Goal: Use online tool/utility: Utilize a website feature to perform a specific function

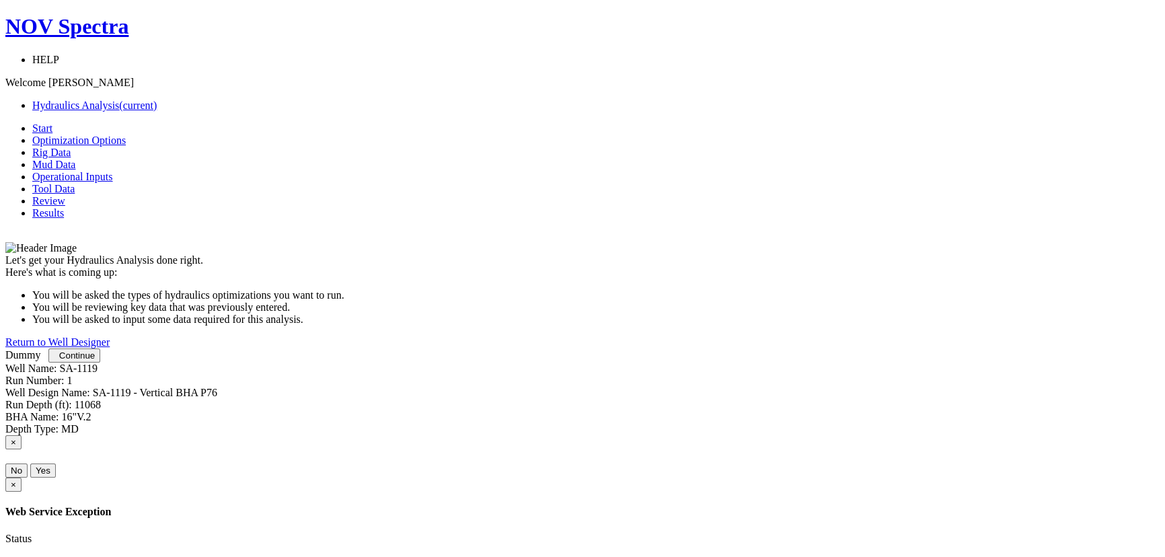
click at [95, 360] on span "Continue" at bounding box center [77, 355] width 36 height 10
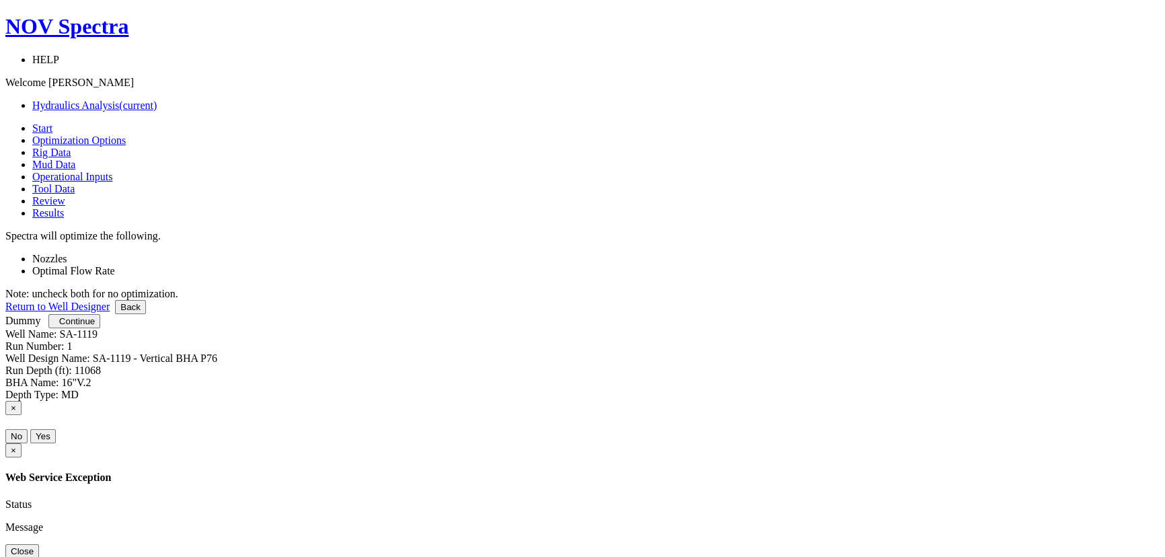
click at [568, 265] on li "Optimal Flow Rate" at bounding box center [595, 271] width 1127 height 12
drag, startPoint x: 557, startPoint y: 210, endPoint x: 563, endPoint y: 235, distance: 25.1
click at [67, 253] on label "Nozzles" at bounding box center [49, 258] width 35 height 11
click at [115, 265] on label "Optimal Flow Rate" at bounding box center [73, 270] width 83 height 11
click at [95, 326] on span "Continue" at bounding box center [77, 321] width 36 height 10
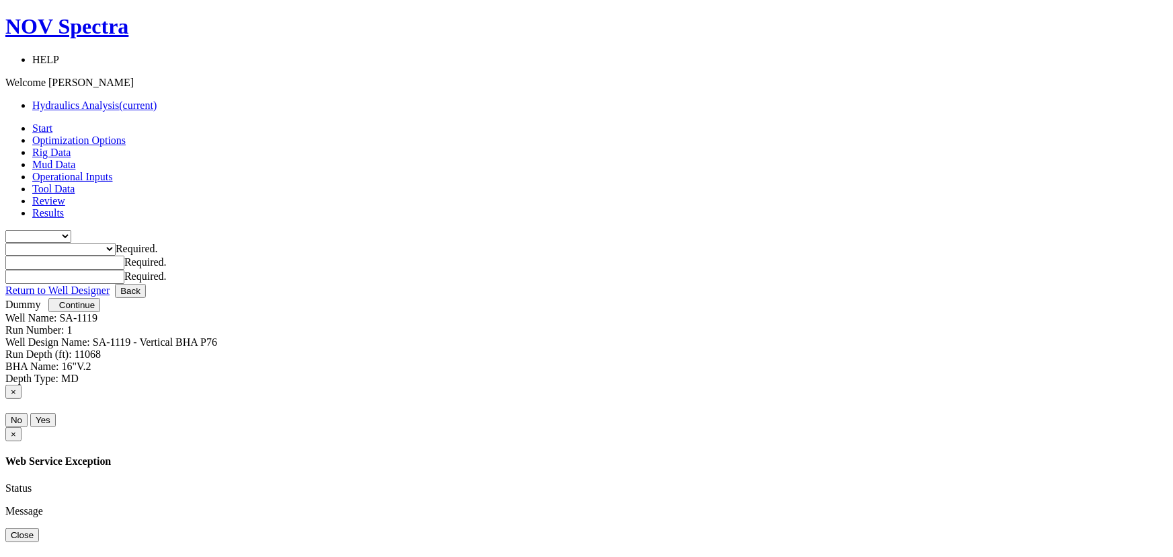
type input "0"
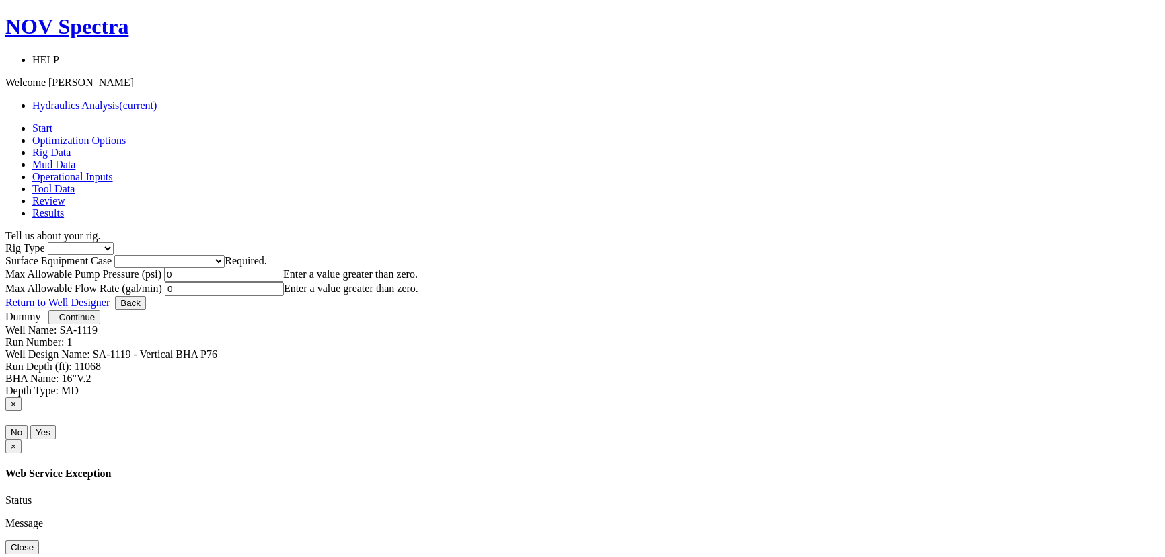
click at [114, 242] on select "Inland Water Land Offshore" at bounding box center [81, 248] width 66 height 13
select select "2"
click at [114, 242] on select "Inland Water Land Offshore" at bounding box center [81, 248] width 66 height 13
click at [283, 282] on input "0" at bounding box center [223, 275] width 119 height 14
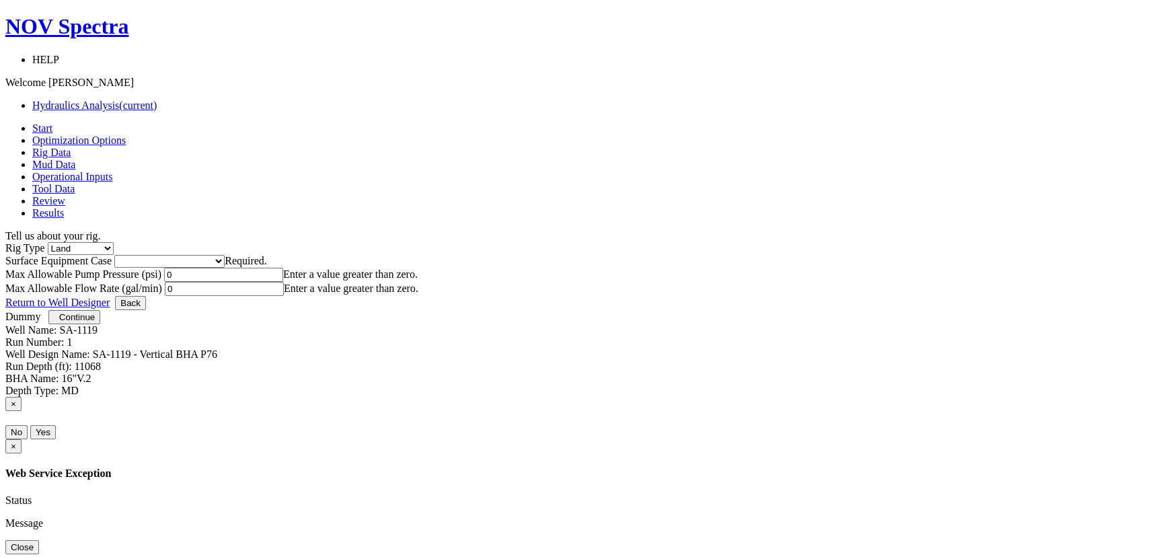
click at [283, 282] on input "0" at bounding box center [223, 275] width 119 height 14
type input "5000"
click at [284, 296] on input "0" at bounding box center [224, 289] width 119 height 14
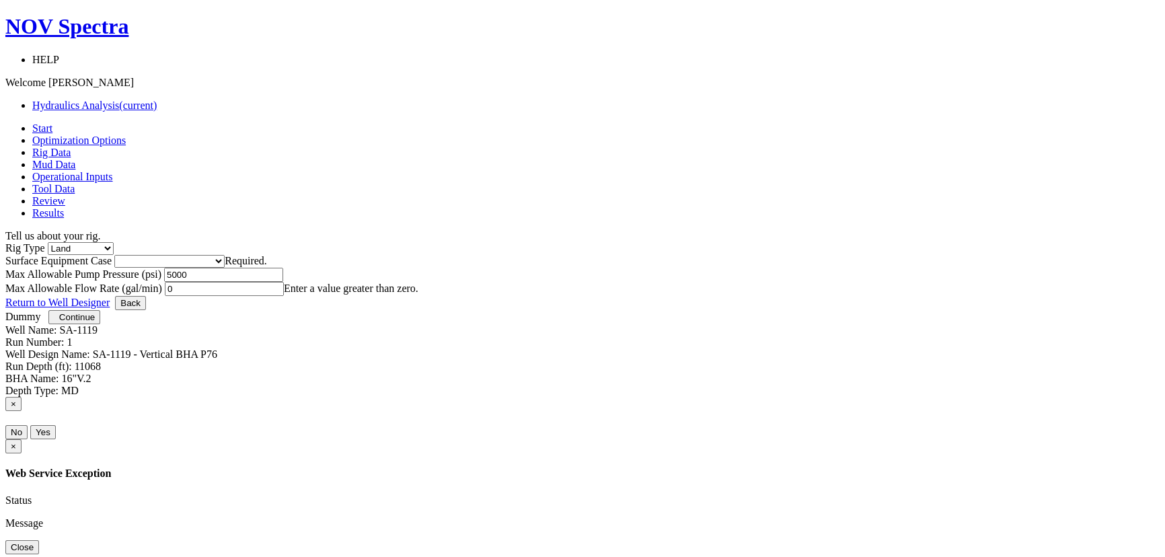
click at [284, 296] on input "0" at bounding box center [224, 289] width 119 height 14
click at [284, 296] on input "Max Allowable Flow Rate (gal/min)" at bounding box center [224, 289] width 119 height 14
type input "1500"
click at [225, 255] on select "Please select Smaller Rigs Smaller to Medium Rigs Medium to Larger Rigs Larger …" at bounding box center [169, 261] width 110 height 13
select select "4"
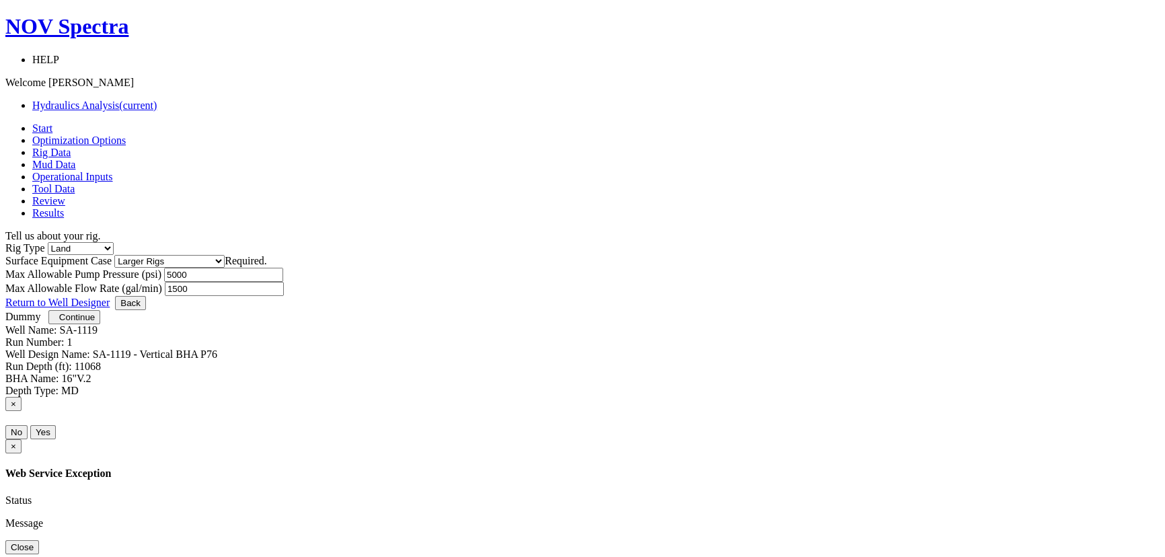
click at [225, 255] on select "Please select Smaller Rigs Smaller to Medium Rigs Medium to Larger Rigs Larger …" at bounding box center [169, 261] width 110 height 13
click at [95, 322] on span "Continue" at bounding box center [77, 317] width 36 height 10
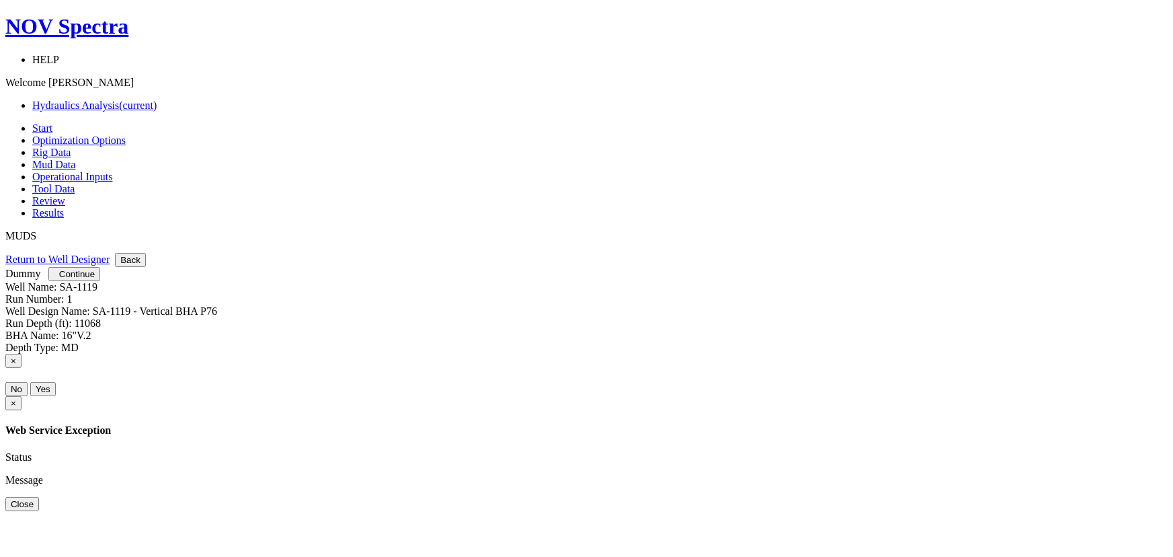
select select "7"
select select "1"
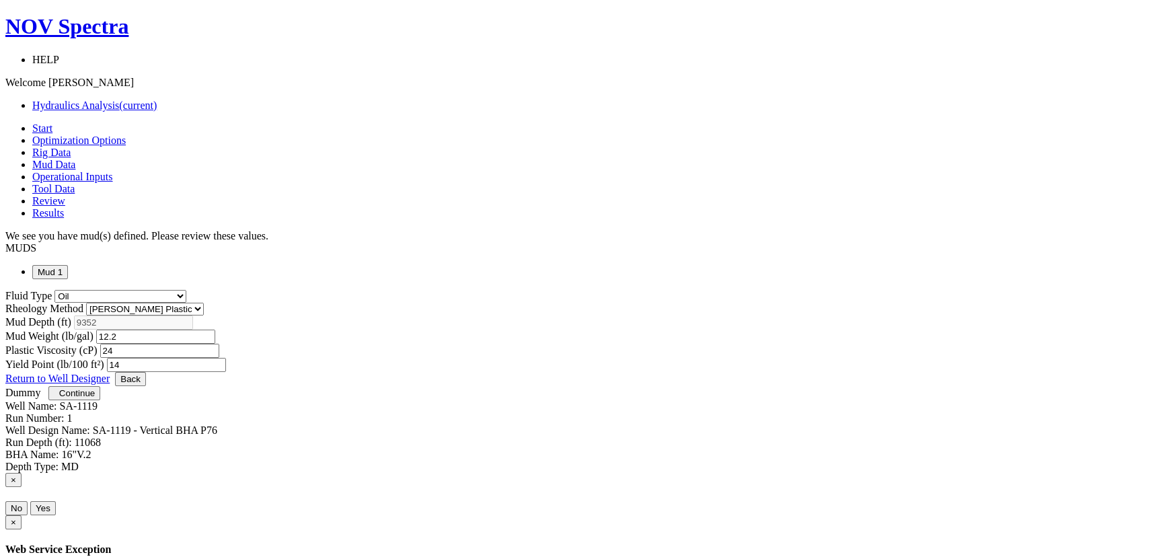
click at [100, 400] on button "Continue" at bounding box center [74, 393] width 52 height 14
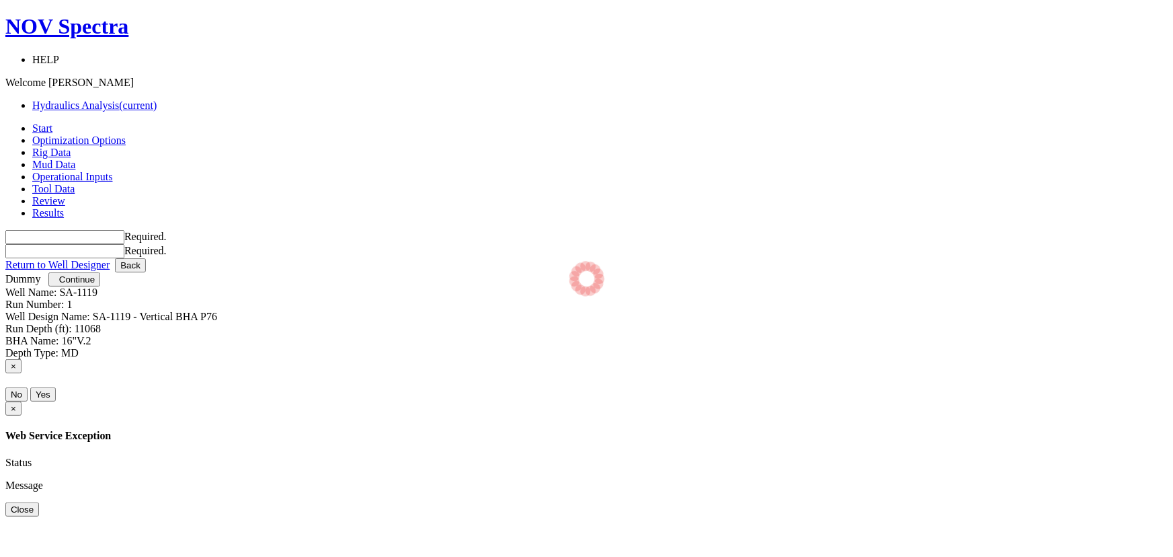
type input "0"
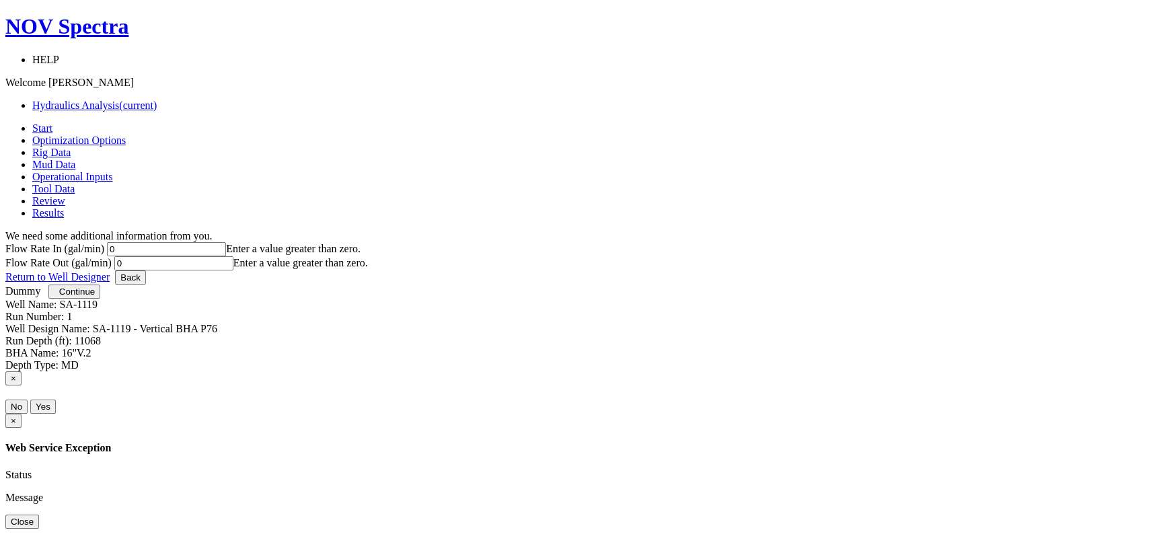
click at [226, 242] on input "0" at bounding box center [166, 249] width 119 height 14
type input "1000"
click at [233, 256] on input "0" at bounding box center [173, 263] width 119 height 14
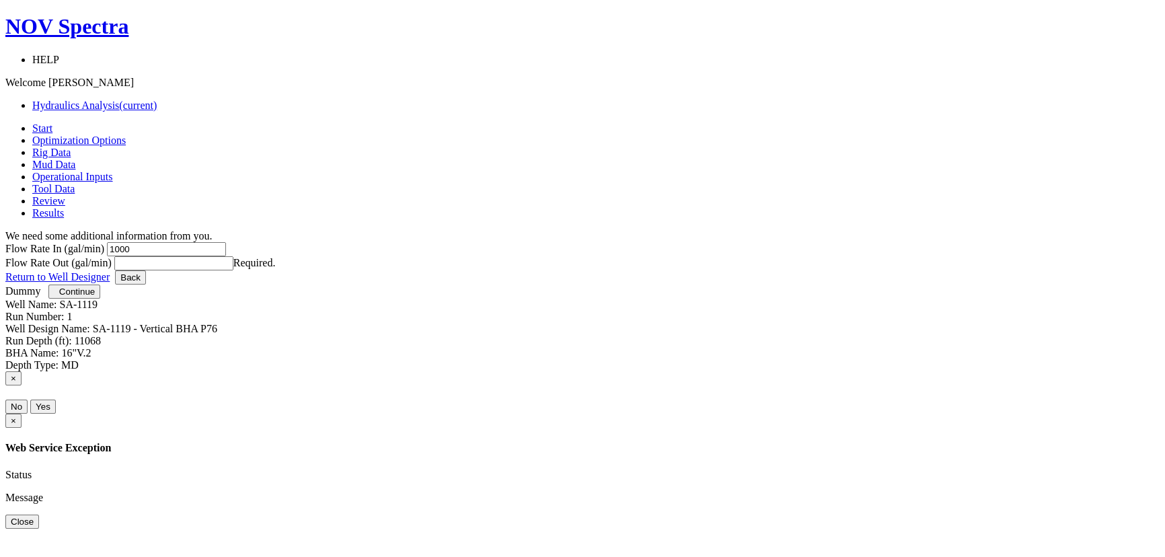
click at [233, 256] on input "Flow Rate Out (gal/min)" at bounding box center [173, 263] width 119 height 14
type input "1000"
click at [888, 270] on div at bounding box center [582, 270] width 1154 height 0
click at [95, 297] on span "Continue" at bounding box center [77, 291] width 36 height 10
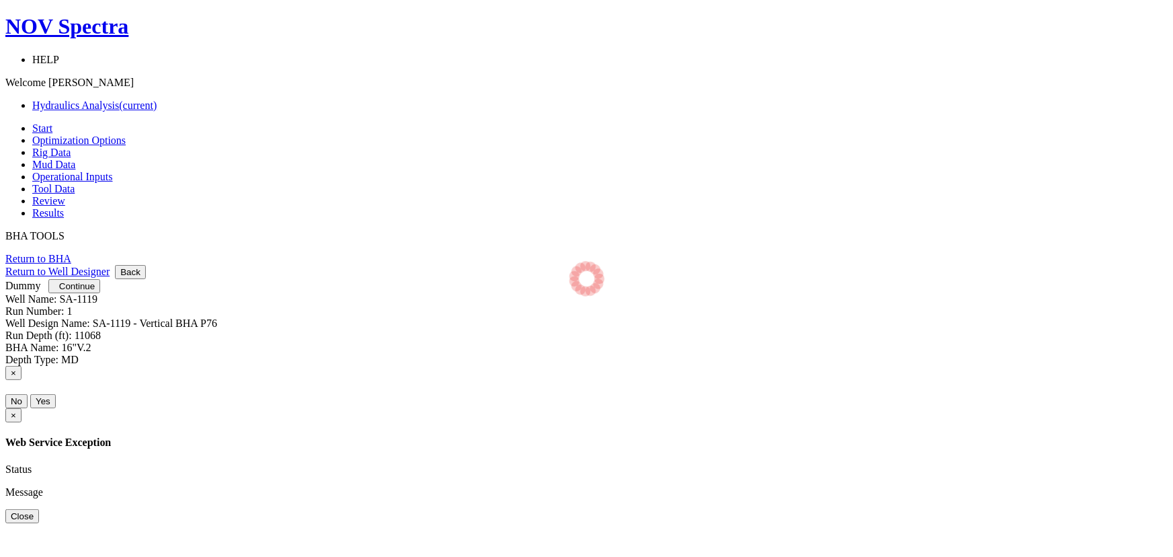
select select "7"
select select "3"
select select "6"
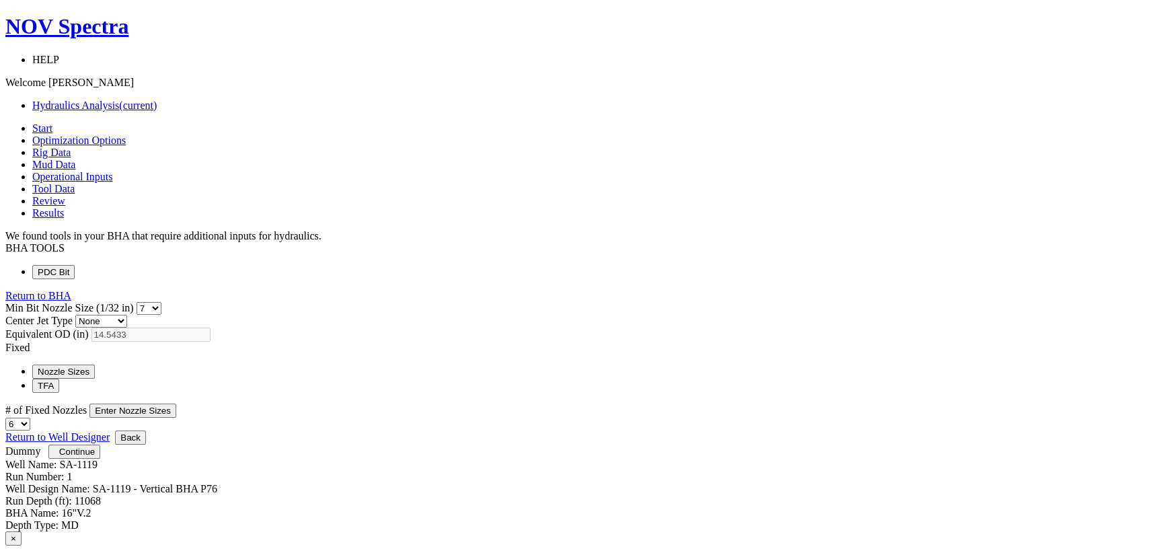
click at [161, 302] on select "0 1 2 3 4 5 6 7 8 9 10 11 12 13 14 15 16 17 18 19 20 21 22 23 24 25 26 27 28 29…" at bounding box center [148, 308] width 25 height 13
select select "12"
click at [161, 302] on select "0 1 2 3 4 5 6 7 8 9 10 11 12 13 14 15 16 17 18 19 20 21 22 23 24 25 26 27 28 29…" at bounding box center [148, 308] width 25 height 13
drag, startPoint x: 837, startPoint y: 353, endPoint x: 830, endPoint y: 352, distance: 7.5
click at [30, 418] on select "1 2 3 4 5 6 7 8 9 10 11 12 13 14 15 16 17 18 19 20" at bounding box center [17, 424] width 25 height 13
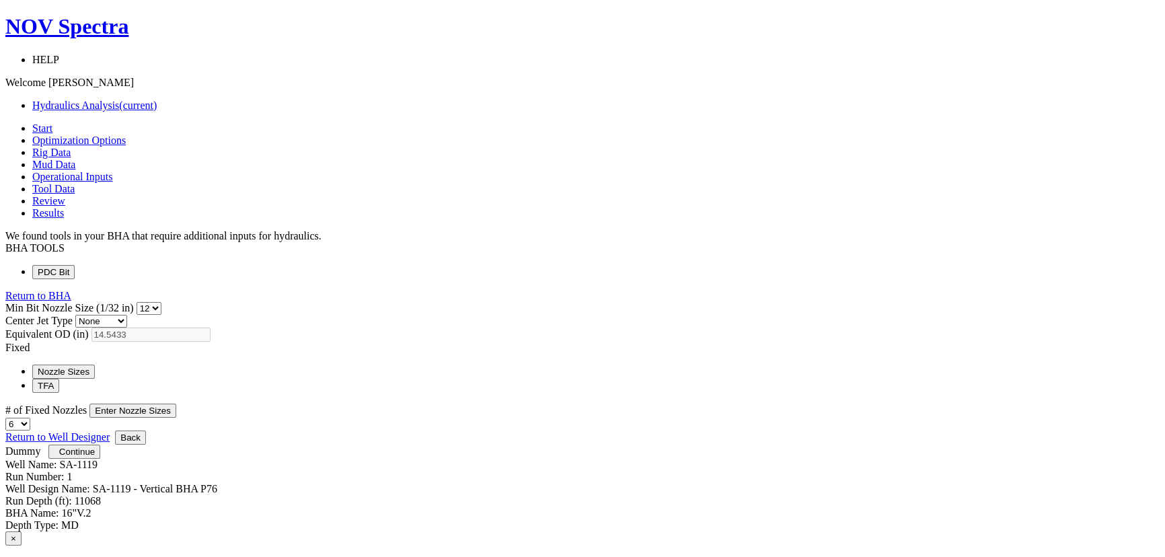
select select "10"
click at [30, 418] on select "1 2 3 4 5 6 7 8 9 10 11 12 13 14 15 16 17 18 19 20" at bounding box center [17, 424] width 25 height 13
click at [176, 403] on button "Enter Nozzle Sizes" at bounding box center [132, 410] width 87 height 14
select select "12"
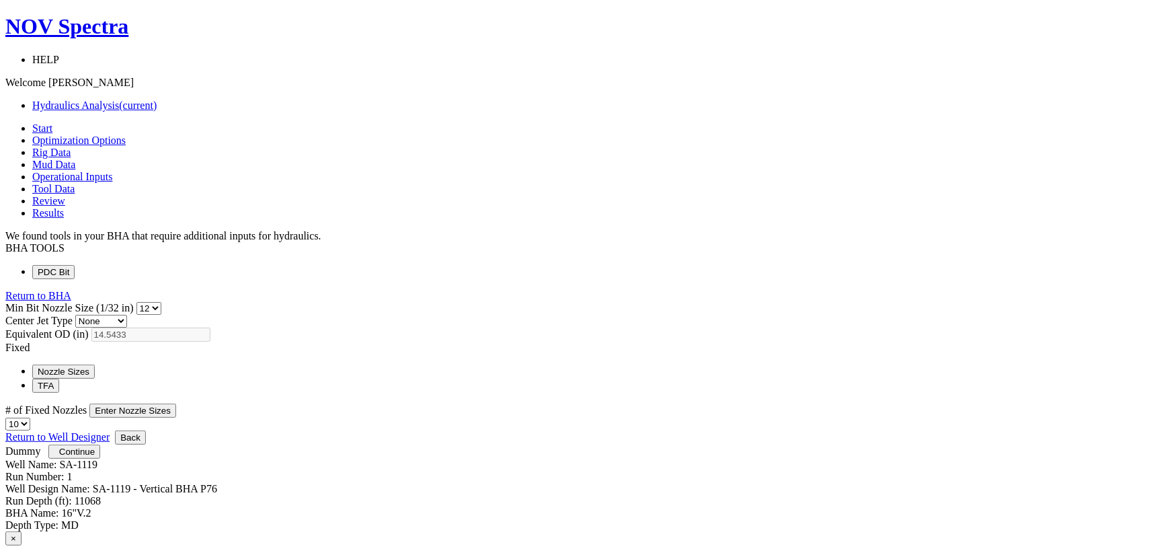
select select "12"
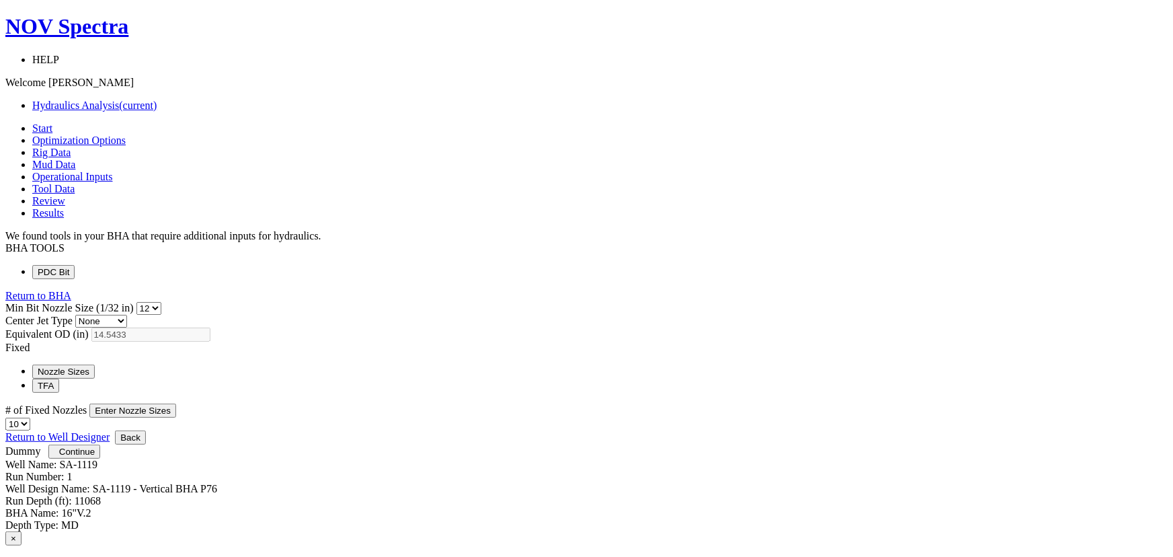
select select "12"
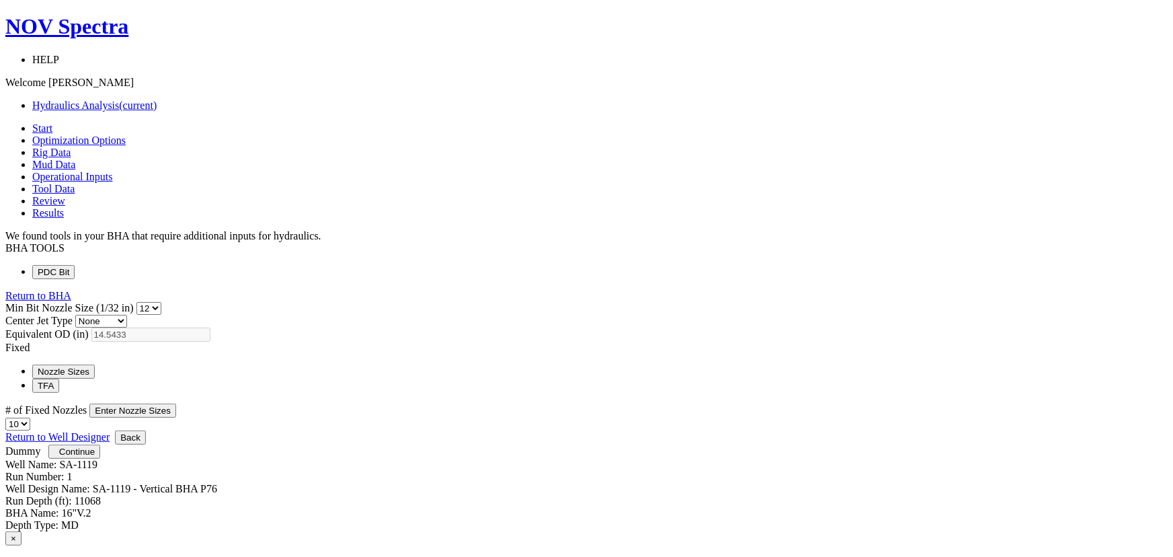
select select "12"
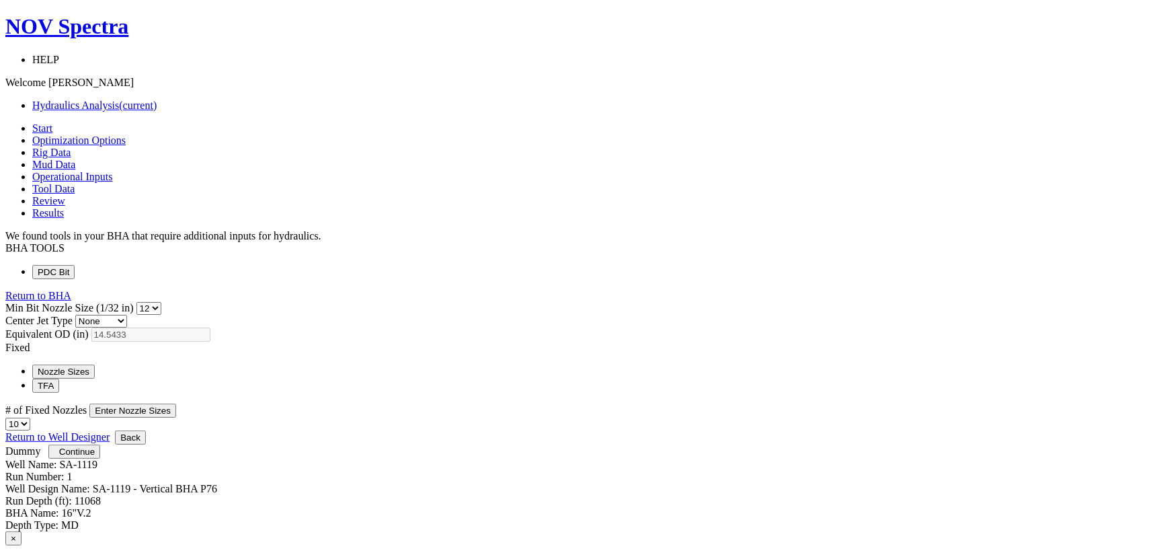
select select "12"
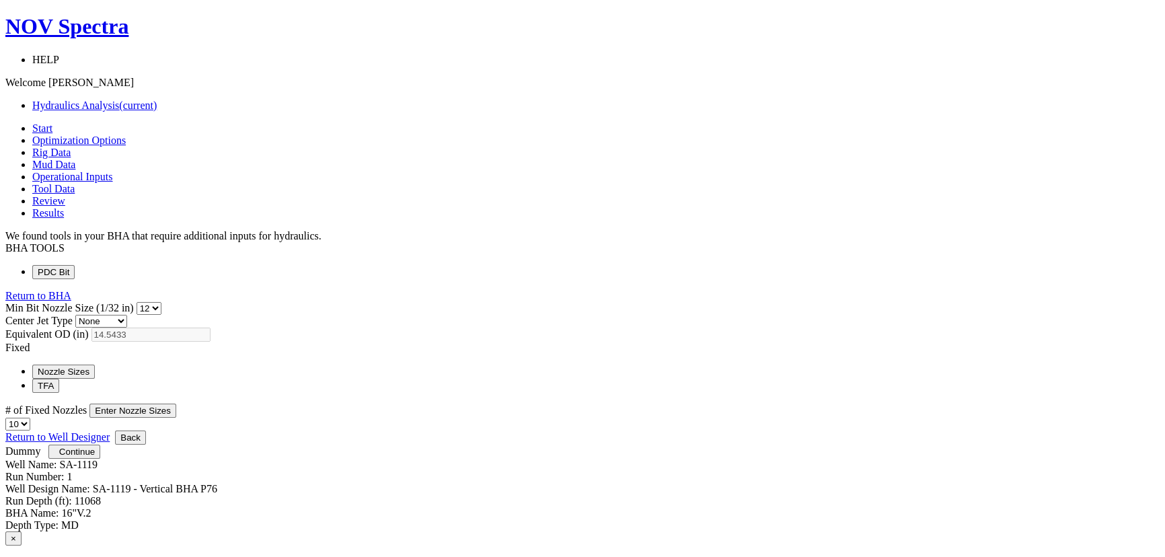
click at [161, 302] on select "0 1 2 3 4 5 6 7 8 9 10 11 12 13 14 15 16 17 18 19 20 21 22 23 24 25 26 27 28 29…" at bounding box center [148, 308] width 25 height 13
click at [780, 424] on div "Min Bit Nozzle Size (1/32 in) 0 1 2 3 4 5 6 7 8 9 10 11 12 13 14 15 16 17 18 19…" at bounding box center [582, 366] width 1154 height 128
click at [176, 403] on button "Enter Nozzle Sizes" at bounding box center [132, 410] width 87 height 14
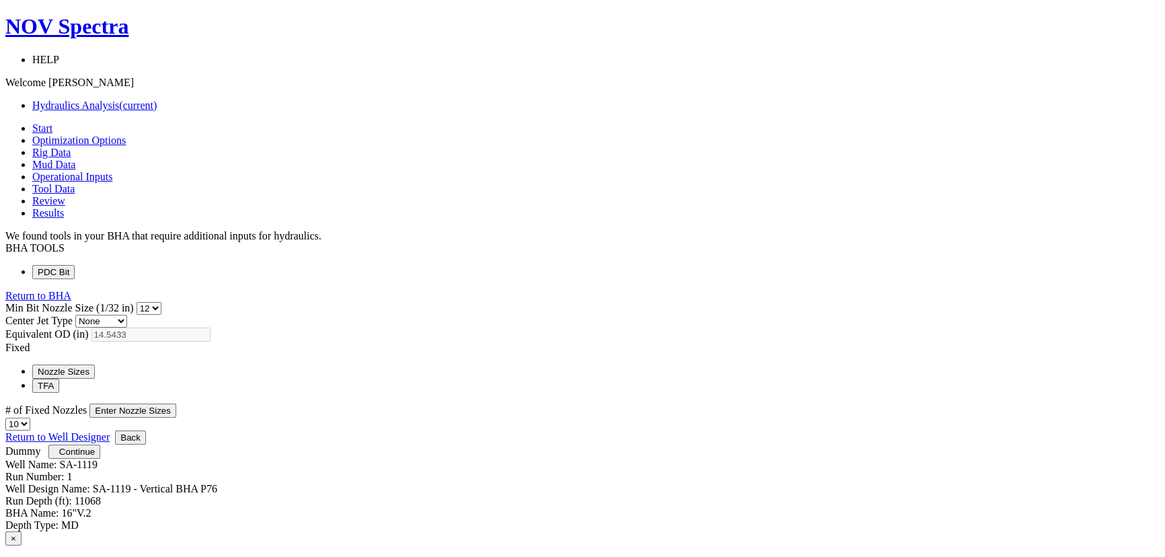
click at [100, 459] on button "Continue" at bounding box center [74, 451] width 52 height 14
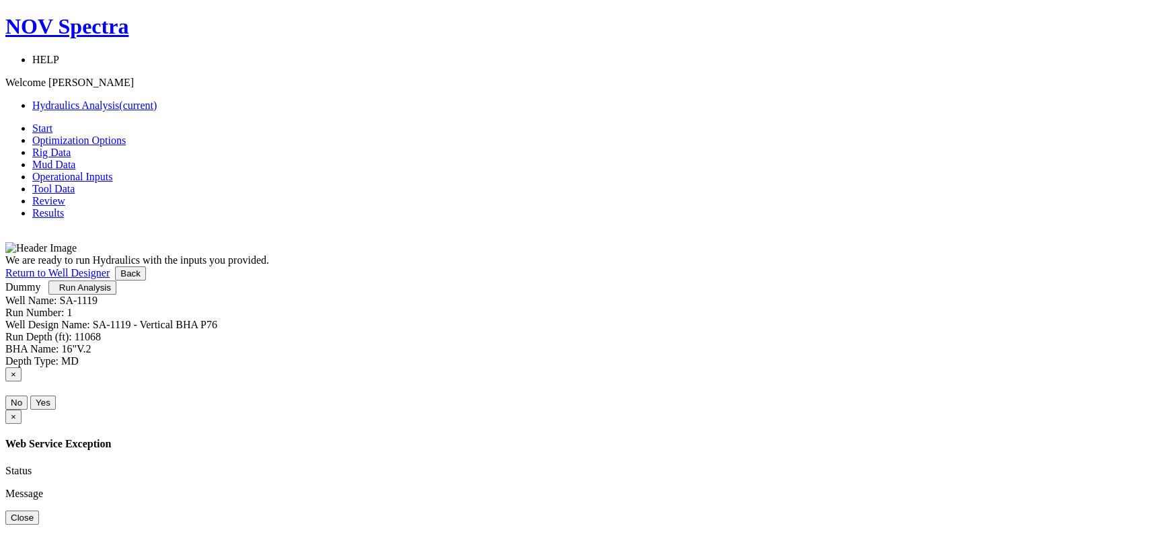
click at [116, 294] on button "Run Analysis" at bounding box center [81, 287] width 67 height 14
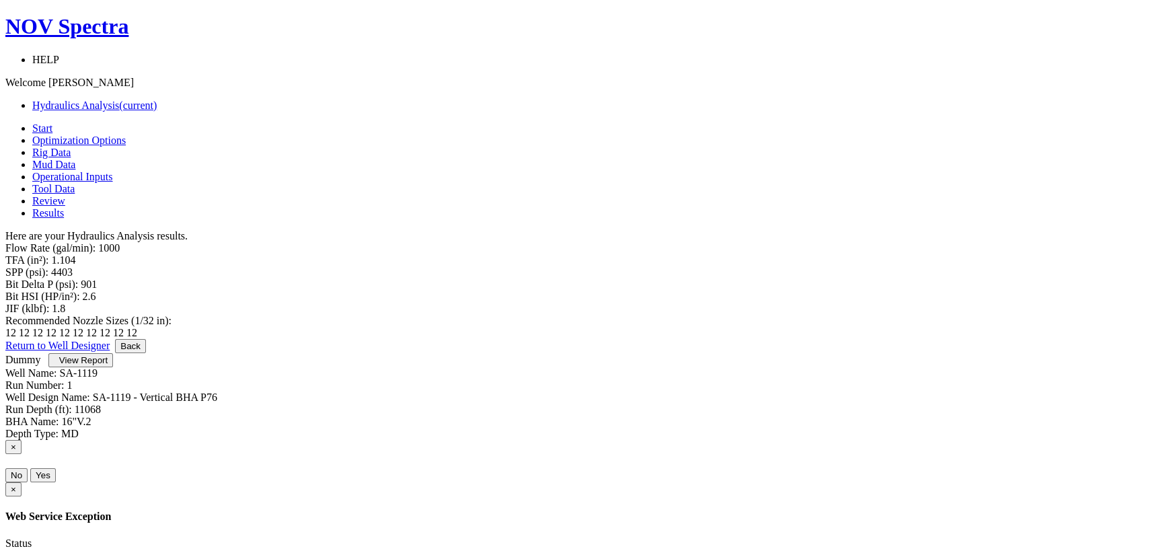
click at [108, 365] on span "View Report" at bounding box center [83, 360] width 48 height 10
